Goal: Obtain resource: Obtain resource

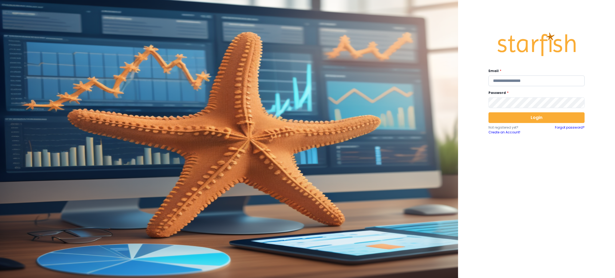
click at [506, 82] on input "email" at bounding box center [536, 80] width 96 height 11
type input "*"
type input "**********"
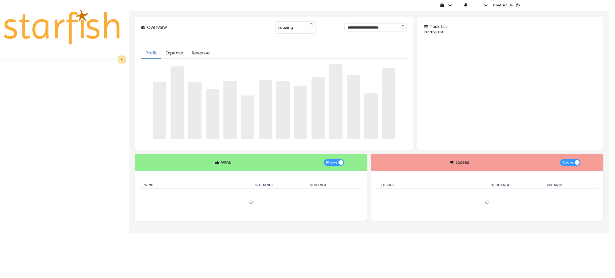
type input "********"
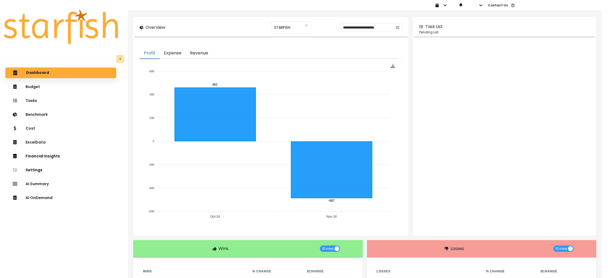
click at [42, 230] on div "Dashboard Budget Tasks Benchmark Cost ExcelData Financial Insights Location Ana…" at bounding box center [61, 185] width 122 height 238
click at [47, 182] on p "AI Summary" at bounding box center [38, 183] width 25 height 5
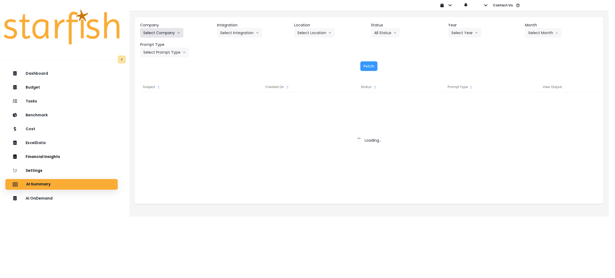
click at [180, 32] on button "Select Company" at bounding box center [161, 33] width 43 height 10
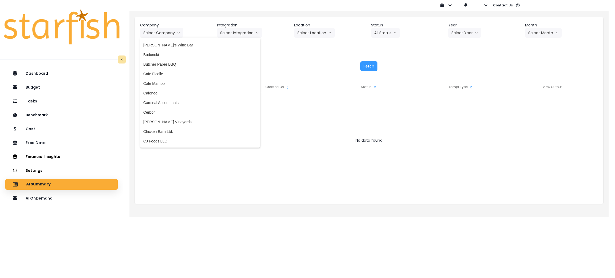
scroll to position [240, 0]
click at [177, 131] on span "Chicken Barn Ltd." at bounding box center [200, 130] width 114 height 5
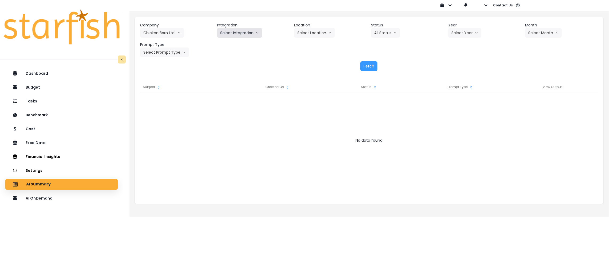
click at [243, 35] on button "Select Integration" at bounding box center [239, 33] width 45 height 10
click at [225, 43] on span "CBL" at bounding box center [223, 43] width 7 height 5
click at [462, 31] on button "Select Year" at bounding box center [464, 33] width 33 height 10
click at [454, 66] on li "2025" at bounding box center [455, 63] width 15 height 10
click at [549, 33] on button "Select Month" at bounding box center [543, 33] width 37 height 10
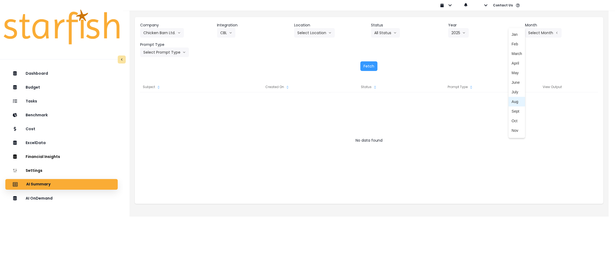
click at [511, 102] on span "Aug" at bounding box center [516, 101] width 10 height 5
click at [161, 51] on button "Select Prompt Type" at bounding box center [164, 52] width 49 height 10
click at [156, 99] on li "Monthly Summary" at bounding box center [158, 102] width 37 height 10
click at [367, 66] on button "Fetch" at bounding box center [368, 66] width 17 height 10
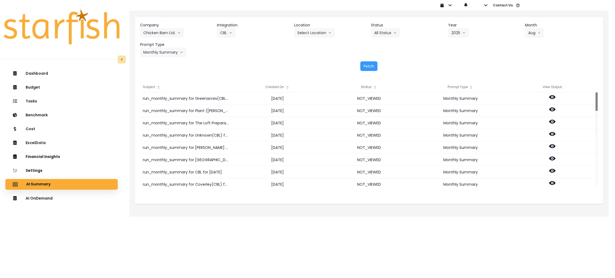
click at [285, 89] on span at bounding box center [287, 86] width 4 height 5
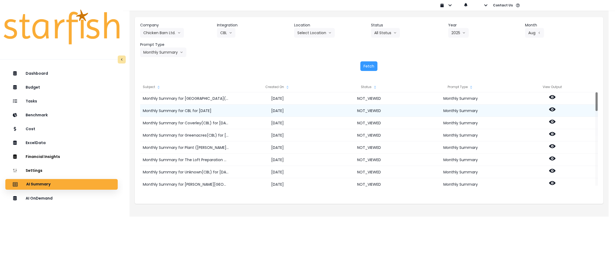
click at [550, 110] on icon at bounding box center [552, 110] width 6 height 4
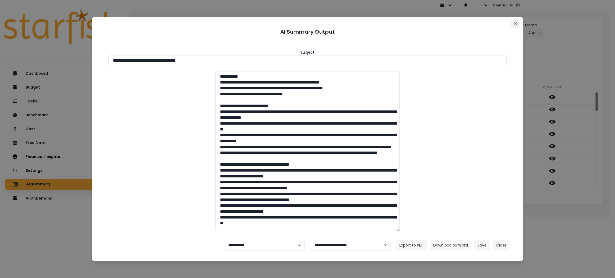
click at [513, 22] on icon "Close" at bounding box center [514, 23] width 3 height 3
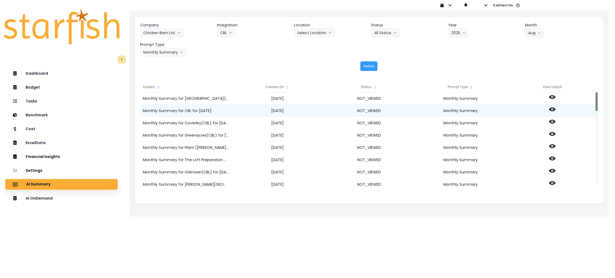
click at [550, 108] on icon at bounding box center [552, 110] width 6 height 4
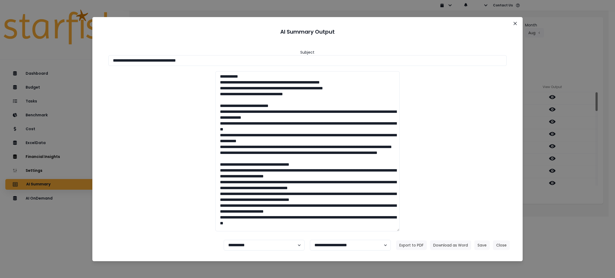
drag, startPoint x: 221, startPoint y: 61, endPoint x: 1, endPoint y: 61, distance: 220.1
click at [1, 61] on div "**********" at bounding box center [307, 139] width 615 height 278
click at [449, 242] on button "Download as Word" at bounding box center [450, 245] width 41 height 10
click at [575, 55] on div "**********" at bounding box center [307, 139] width 615 height 278
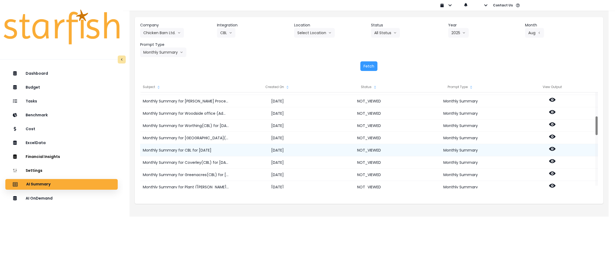
click at [550, 146] on icon at bounding box center [552, 149] width 6 height 6
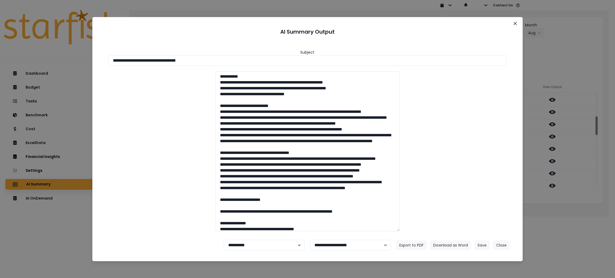
drag, startPoint x: 218, startPoint y: 60, endPoint x: 0, endPoint y: 60, distance: 218.2
click at [0, 60] on div "**********" at bounding box center [307, 139] width 615 height 278
click at [458, 244] on button "Download as Word" at bounding box center [450, 245] width 41 height 10
